Goal: Transaction & Acquisition: Obtain resource

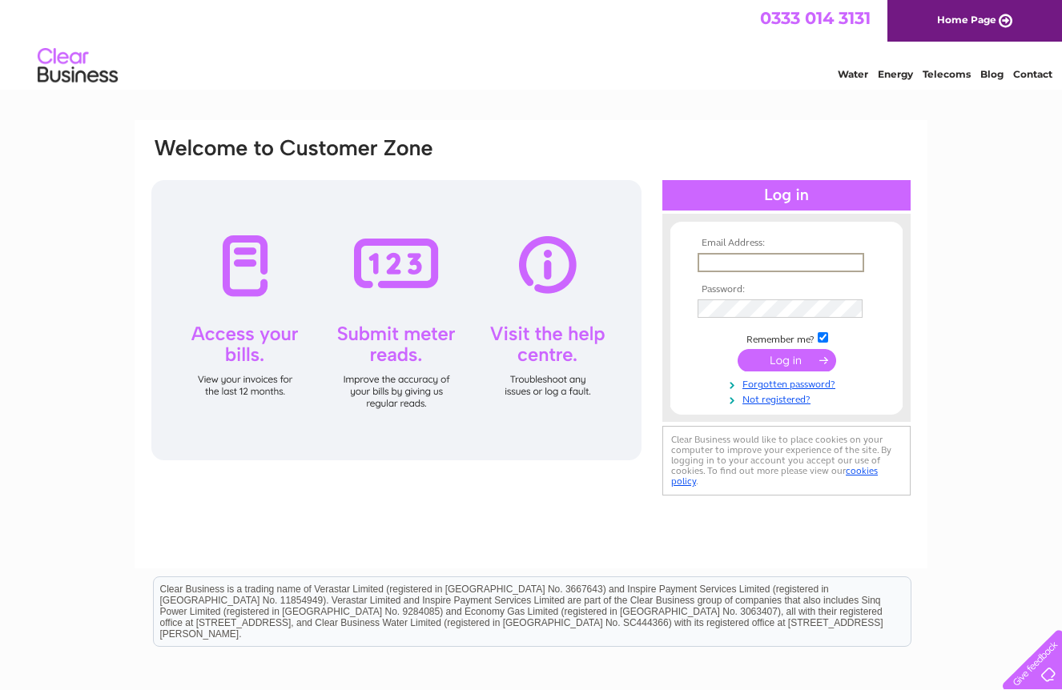
type input "kate@pivovar.co.uk"
click at [786, 359] on input "submit" at bounding box center [786, 360] width 98 height 22
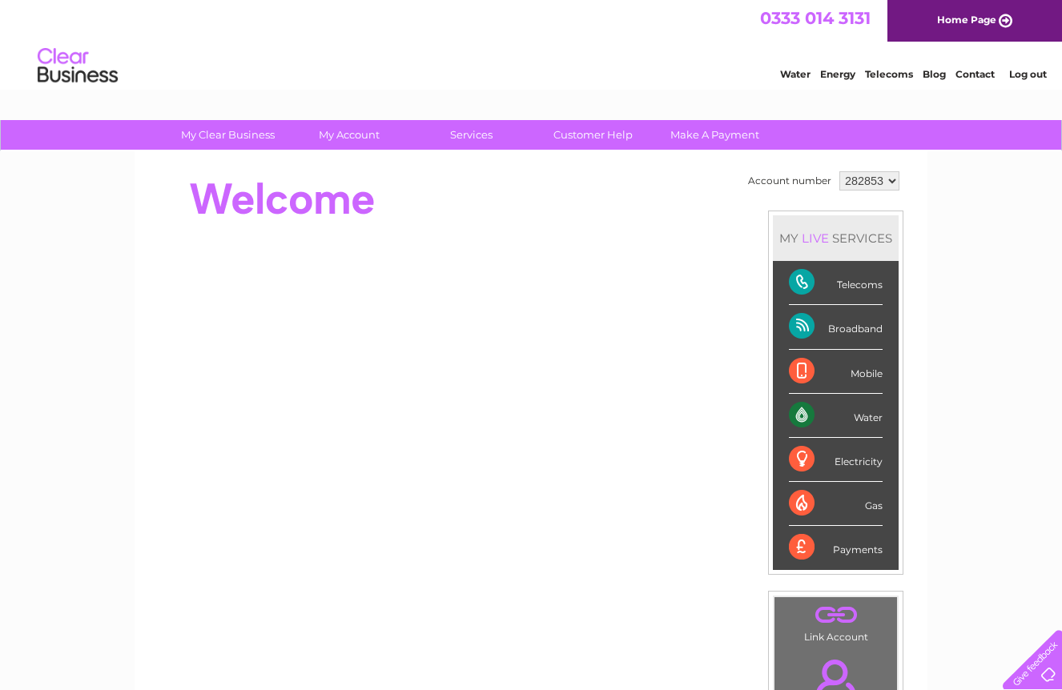
click at [776, 360] on div "MY LIVE SERVICES Telecoms Broadband Mobile Water Electricity Gas Payments" at bounding box center [835, 393] width 135 height 364
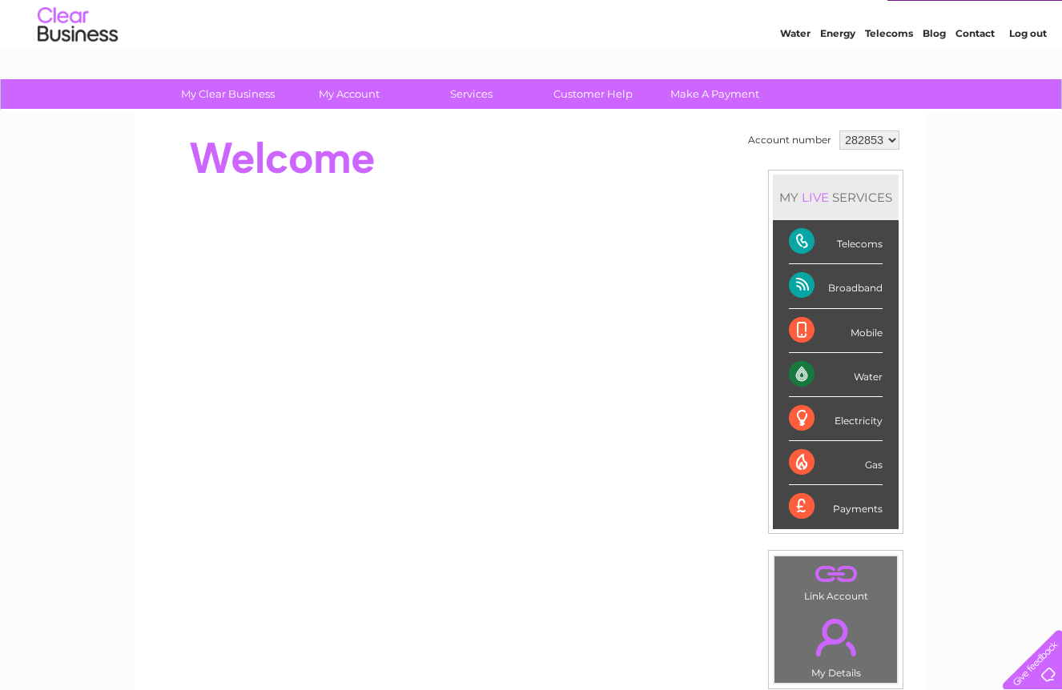
scroll to position [48, 0]
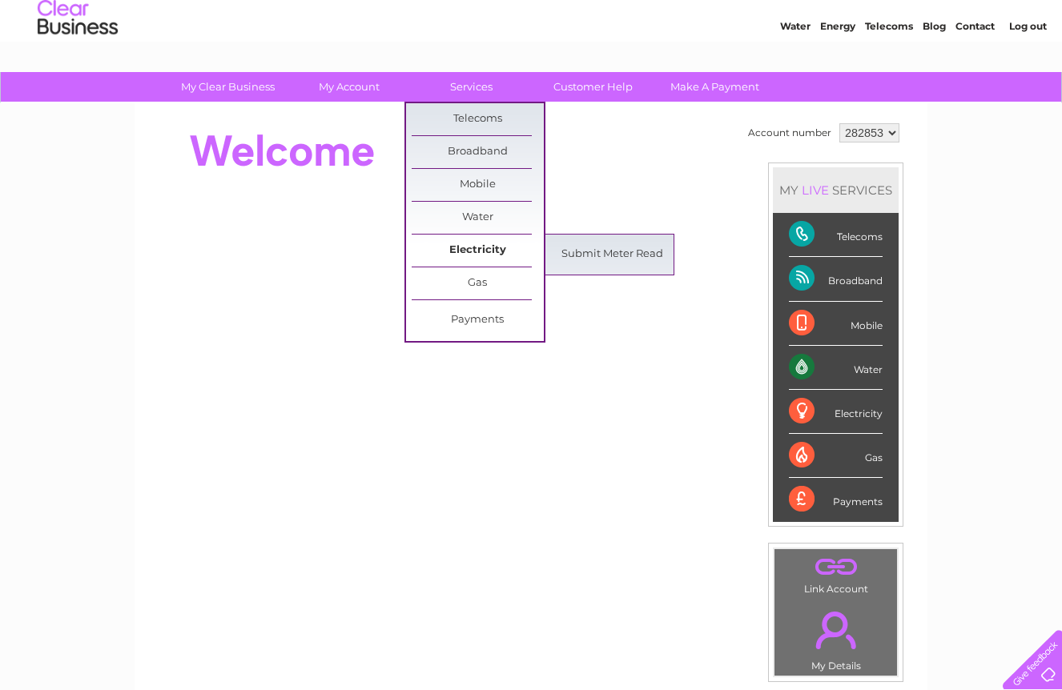
click at [484, 247] on link "Electricity" at bounding box center [478, 251] width 132 height 32
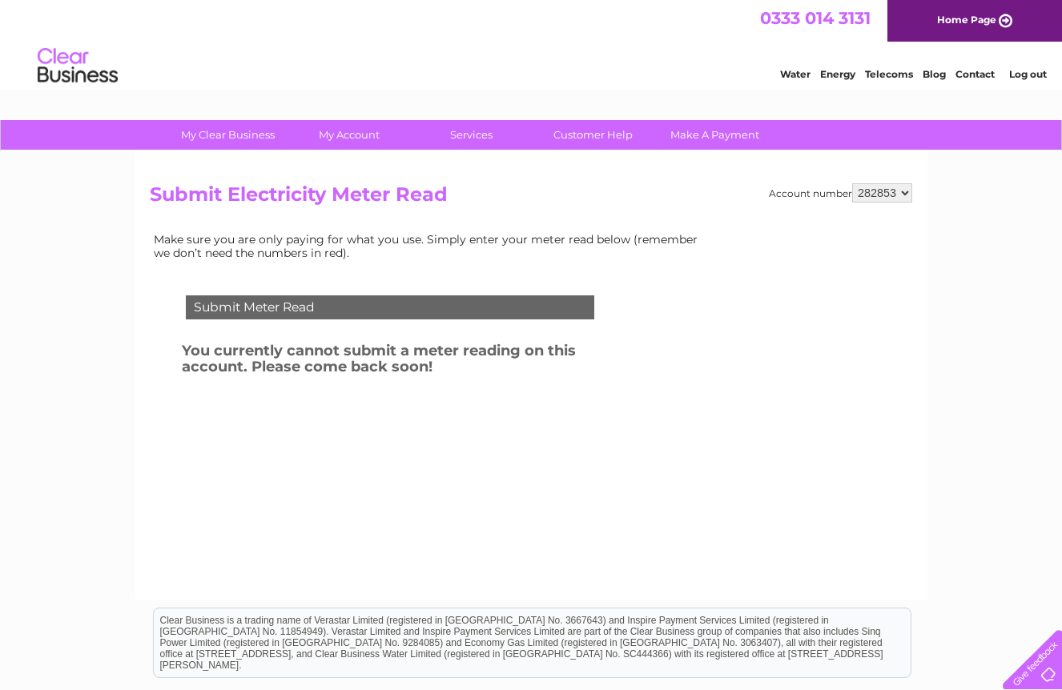
click at [841, 73] on link "Energy" at bounding box center [837, 74] width 35 height 12
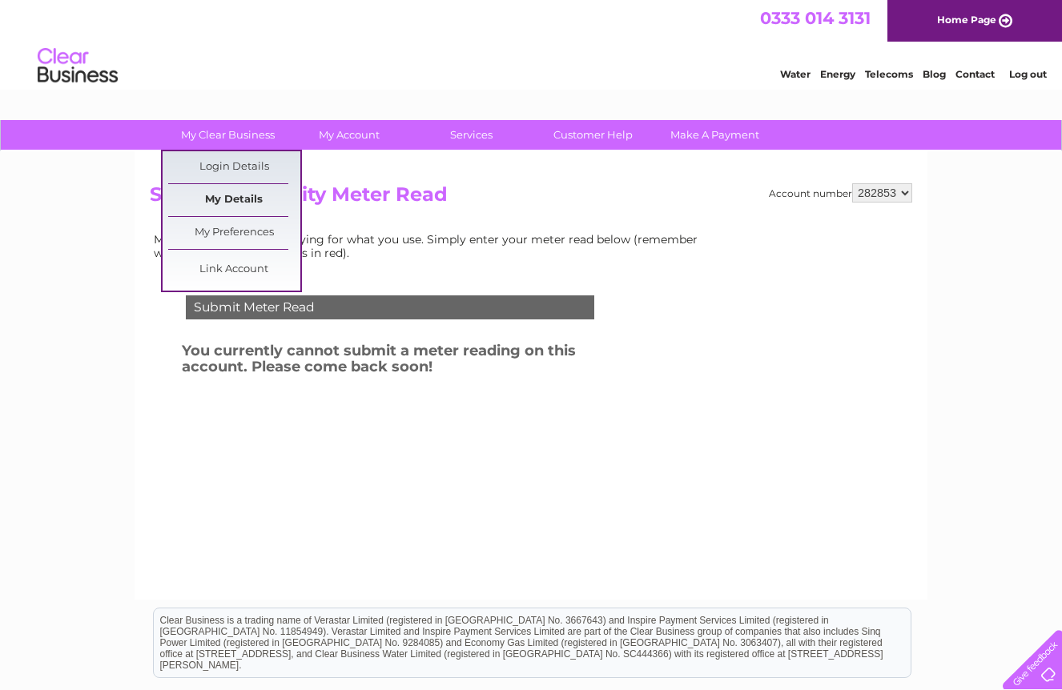
click at [250, 205] on link "My Details" at bounding box center [234, 200] width 132 height 32
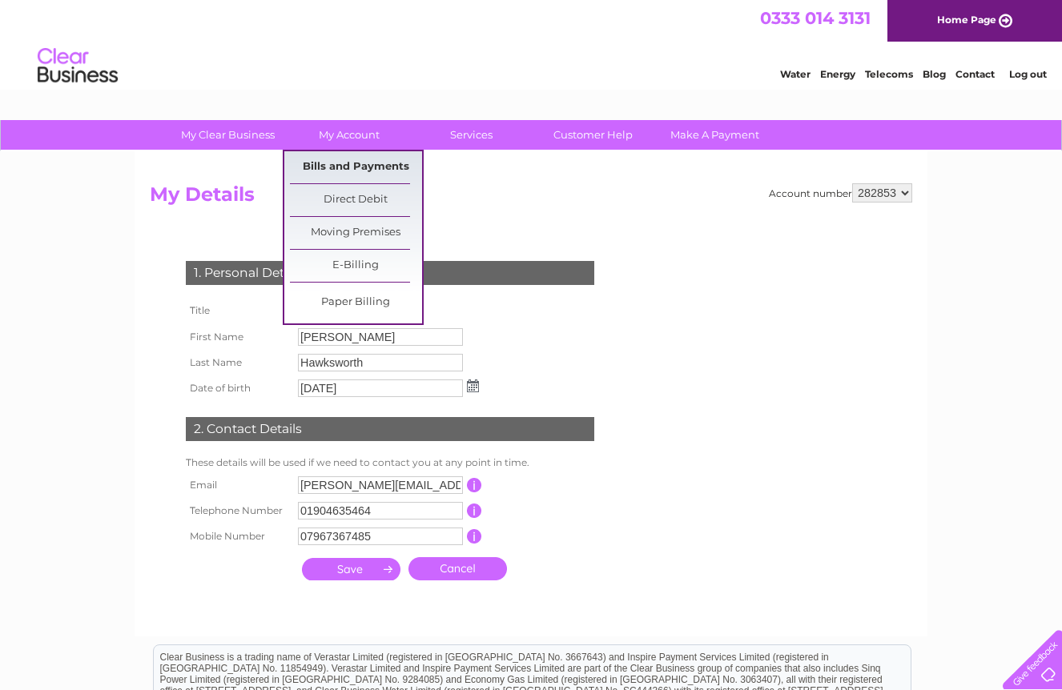
click at [354, 169] on link "Bills and Payments" at bounding box center [356, 167] width 132 height 32
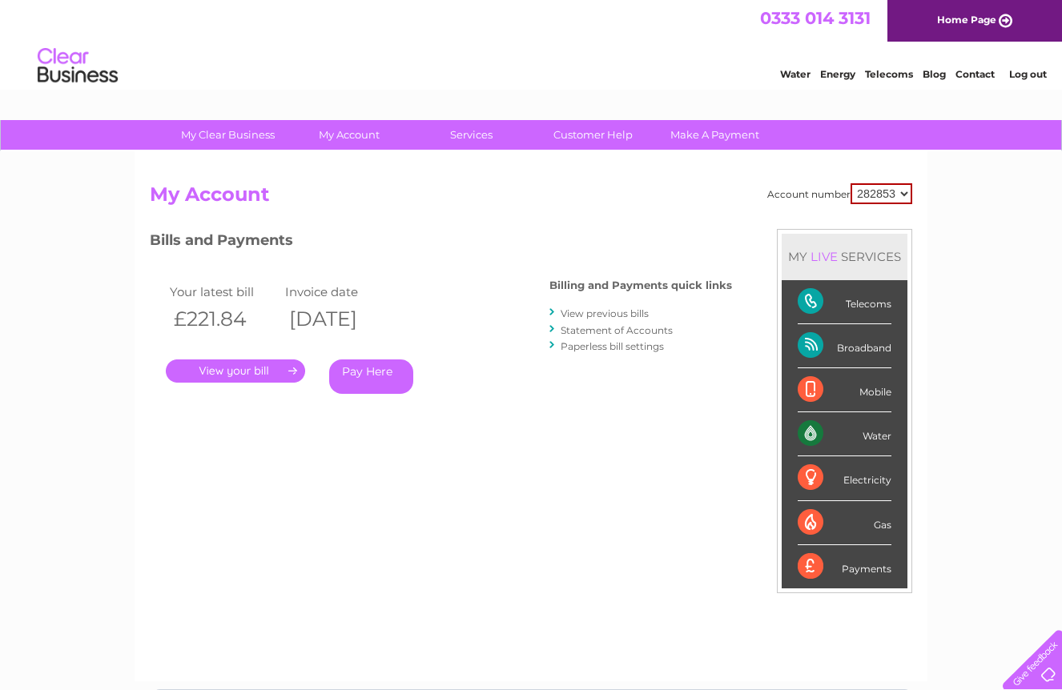
click at [261, 368] on link "." at bounding box center [235, 370] width 139 height 23
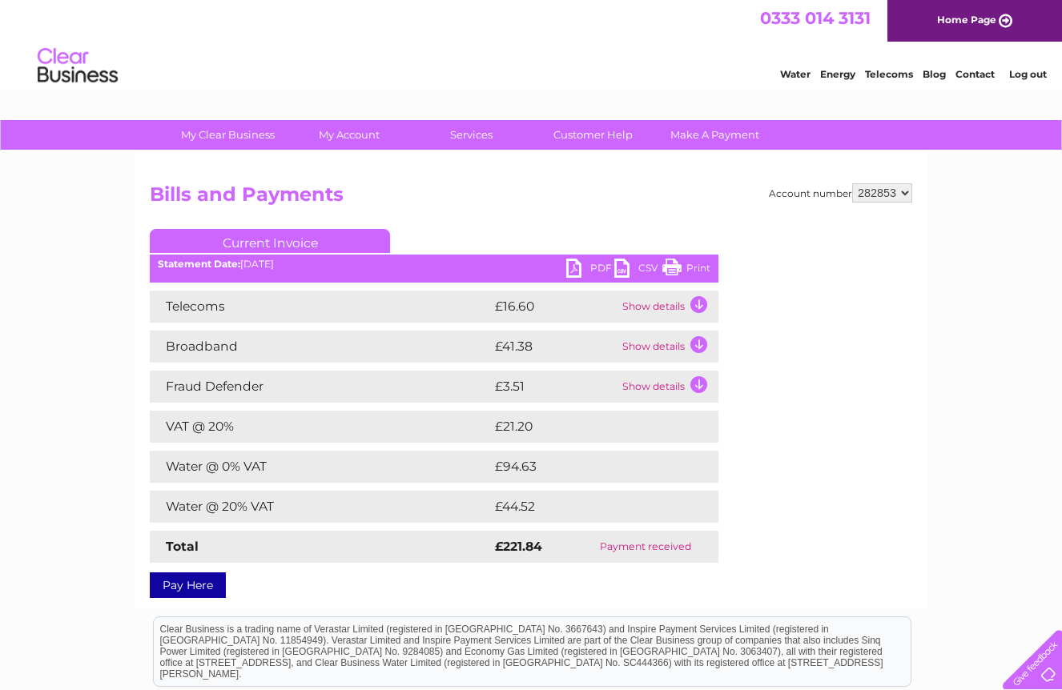
click at [589, 262] on link "PDF" at bounding box center [590, 270] width 48 height 23
